Goal: Task Accomplishment & Management: Manage account settings

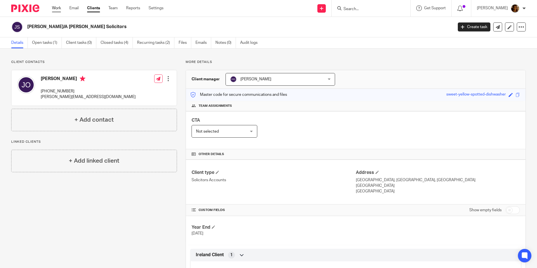
click at [57, 7] on link "Work" at bounding box center [56, 8] width 9 height 6
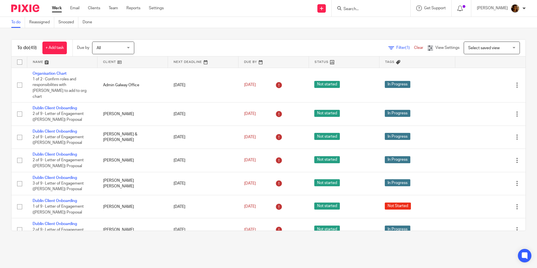
click at [485, 47] on span "Select saved view" at bounding box center [483, 48] width 31 height 4
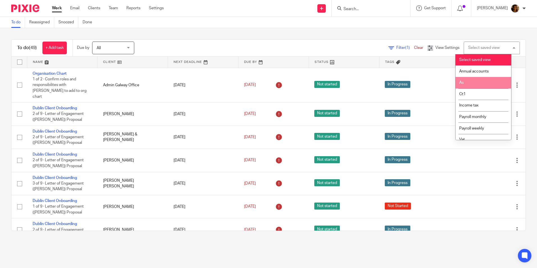
click at [475, 85] on li "As" at bounding box center [484, 83] width 56 height 12
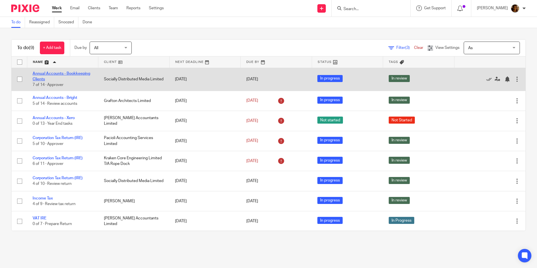
click at [76, 74] on link "Annual Accounts - Bookkeeping Clients" at bounding box center [62, 77] width 58 height 10
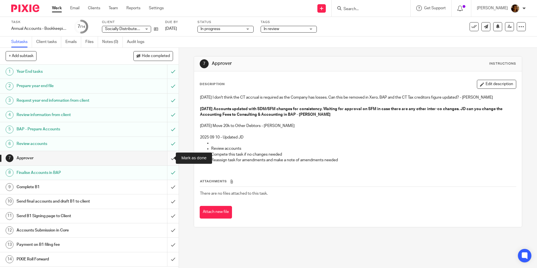
click at [168, 156] on input "submit" at bounding box center [89, 158] width 179 height 14
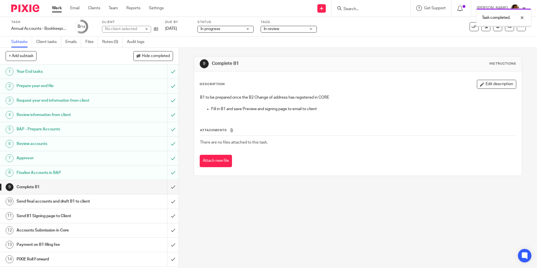
click at [282, 29] on span "In review" at bounding box center [285, 29] width 42 height 6
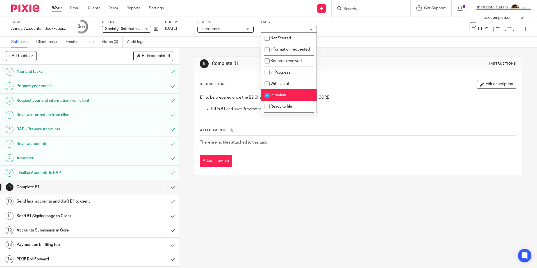
click at [283, 97] on span "In review" at bounding box center [278, 95] width 15 height 4
checkbox input "false"
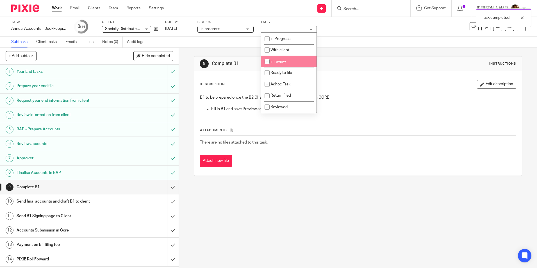
scroll to position [39, 0]
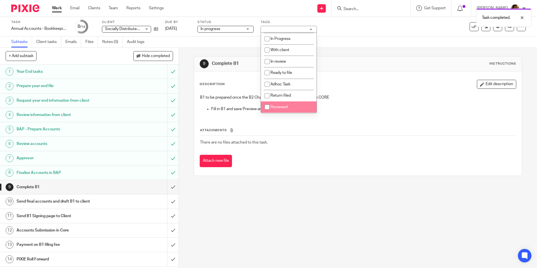
click at [280, 106] on span "Reviewed" at bounding box center [279, 107] width 17 height 4
checkbox input "true"
click at [387, 78] on div "Description Edit description B1 to be prepared once the B2 Change of address ha…" at bounding box center [358, 123] width 328 height 104
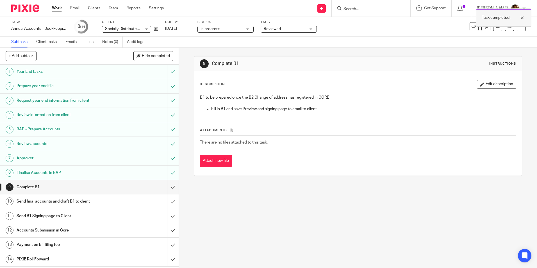
click at [521, 16] on div at bounding box center [517, 17] width 15 height 7
click at [508, 26] on icon at bounding box center [510, 26] width 4 height 4
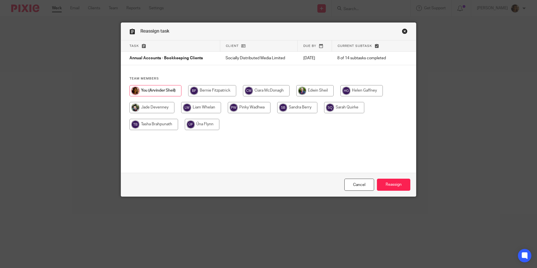
click at [321, 90] on input "radio" at bounding box center [314, 90] width 37 height 11
radio input "true"
click at [396, 178] on div "Cancel Reassign" at bounding box center [268, 185] width 295 height 24
click at [383, 181] on input "Reassign" at bounding box center [393, 185] width 33 height 12
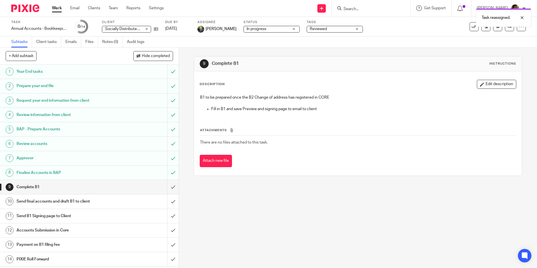
click at [58, 7] on link "Work" at bounding box center [57, 8] width 10 height 6
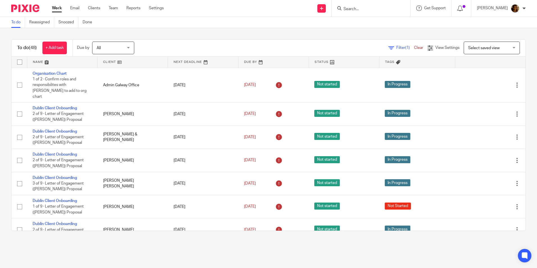
click at [483, 51] on span "Select saved view" at bounding box center [488, 48] width 41 height 12
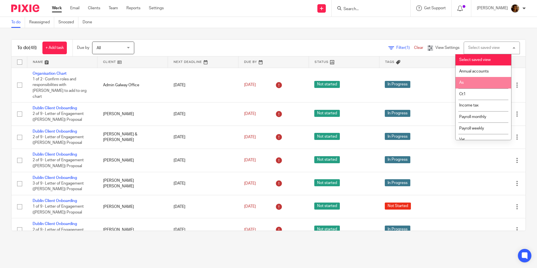
click at [476, 83] on li "As" at bounding box center [484, 83] width 56 height 12
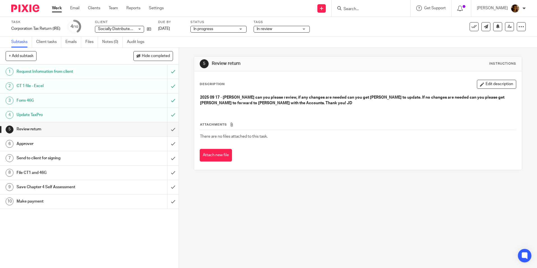
click at [272, 28] on span "In review" at bounding box center [264, 29] width 15 height 4
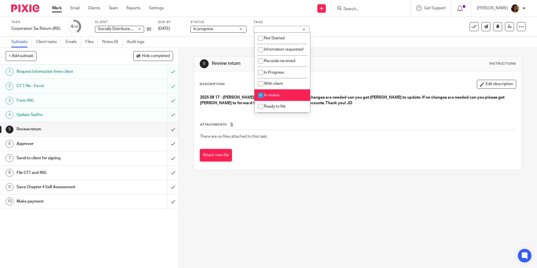
click at [272, 98] on li "In review" at bounding box center [282, 95] width 56 height 12
checkbox input "false"
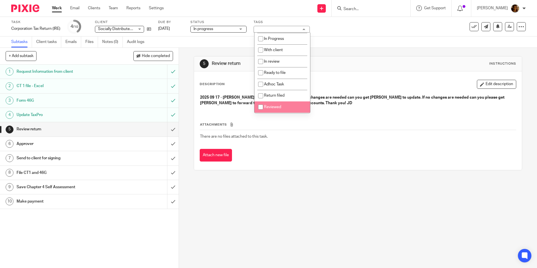
scroll to position [39, 0]
click at [279, 106] on span "Reviewed" at bounding box center [272, 107] width 17 height 4
checkbox input "true"
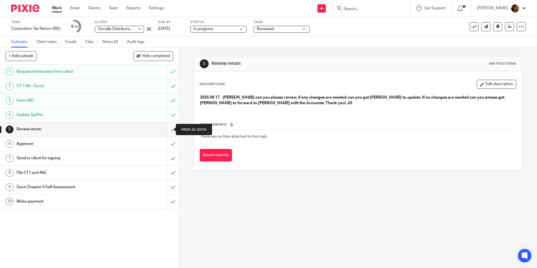
click at [167, 129] on input "submit" at bounding box center [89, 129] width 179 height 14
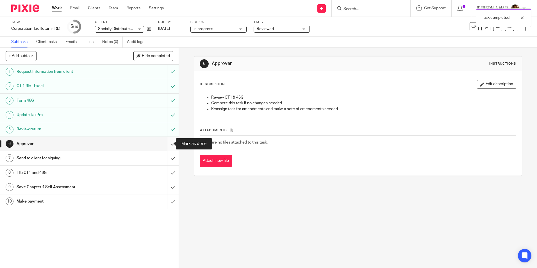
click at [169, 142] on input "submit" at bounding box center [89, 144] width 179 height 14
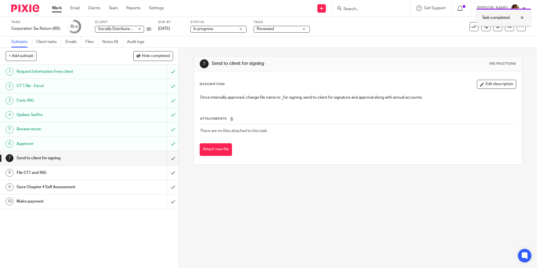
click at [524, 17] on div at bounding box center [517, 17] width 15 height 7
click at [508, 27] on icon at bounding box center [510, 26] width 4 height 4
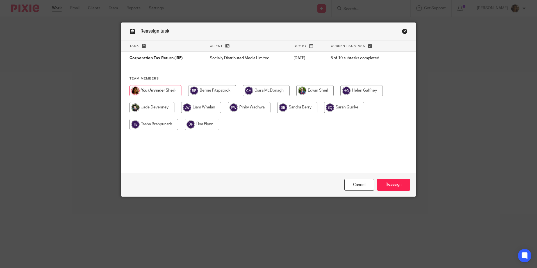
click at [321, 90] on input "radio" at bounding box center [314, 90] width 37 height 11
radio input "true"
click at [386, 183] on input "Reassign" at bounding box center [393, 185] width 33 height 12
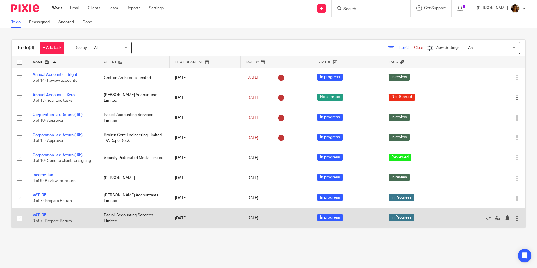
scroll to position [1, 0]
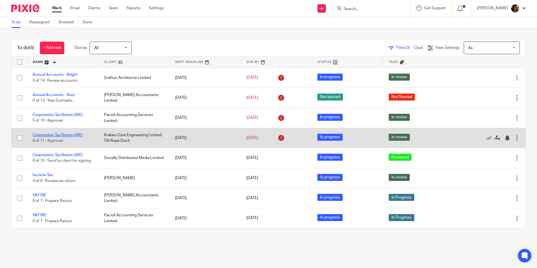
click at [73, 134] on link "Corporation Tax Return (IRE)" at bounding box center [58, 135] width 50 height 4
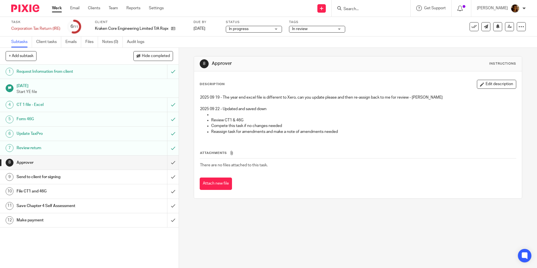
click at [61, 7] on link "Work" at bounding box center [57, 8] width 10 height 6
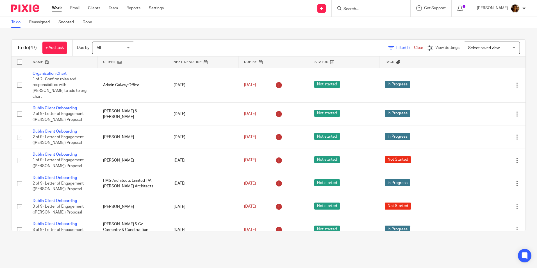
click at [469, 47] on span "Select saved view" at bounding box center [483, 48] width 31 height 4
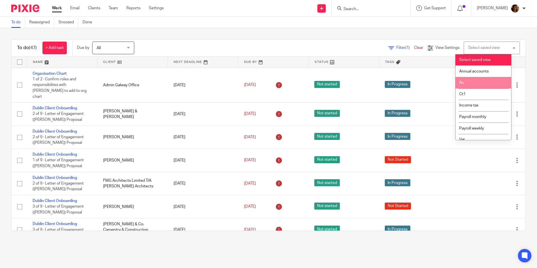
click at [467, 81] on li "As" at bounding box center [484, 83] width 56 height 12
